Goal: Task Accomplishment & Management: Complete application form

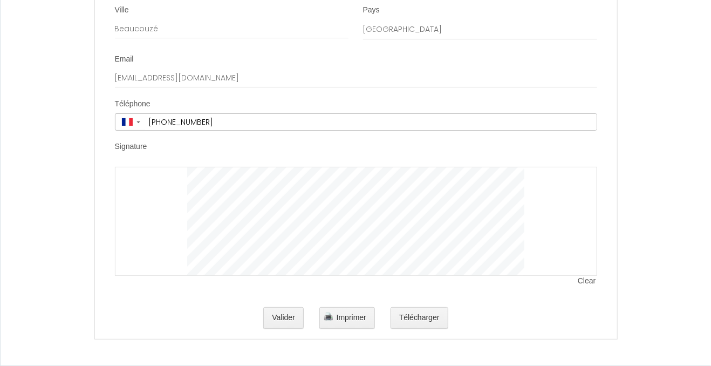
scroll to position [5430, 0]
click at [129, 146] on label "Signature" at bounding box center [131, 146] width 32 height 11
click at [169, 195] on div at bounding box center [356, 221] width 483 height 109
click at [282, 314] on button "Valider" at bounding box center [283, 318] width 40 height 22
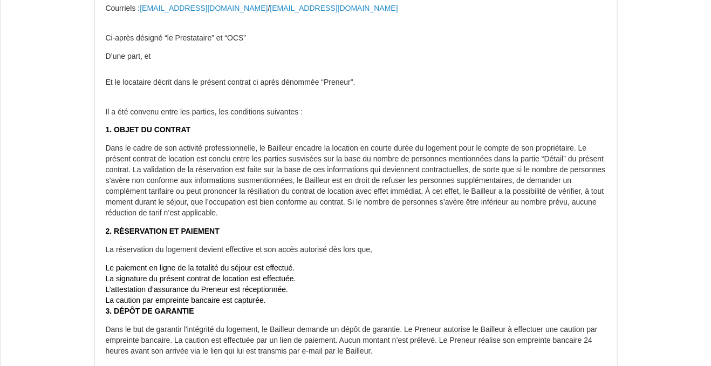
scroll to position [0, 0]
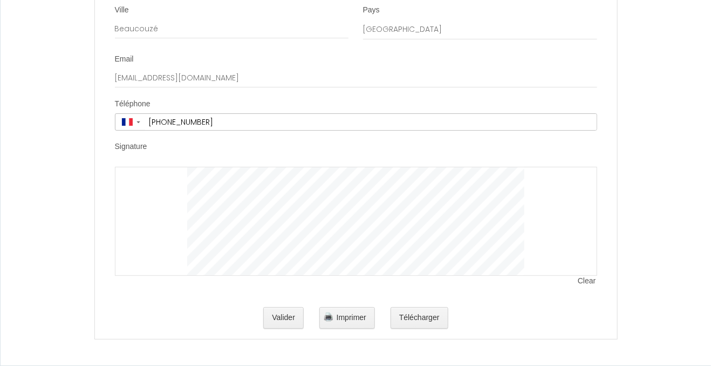
scroll to position [5430, 0]
